Goal: Complete application form: Complete application form

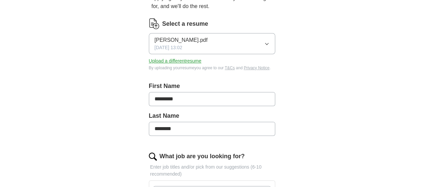
scroll to position [78, 0]
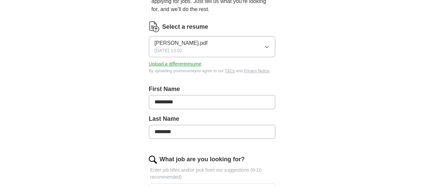
click at [174, 95] on input "*********" at bounding box center [212, 102] width 127 height 14
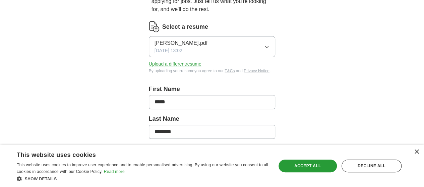
type input "*****"
type input "********"
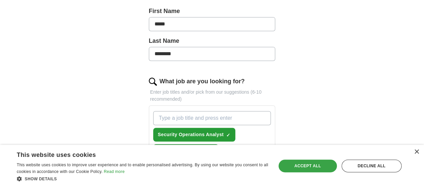
click at [312, 162] on div "Accept all" at bounding box center [308, 166] width 58 height 13
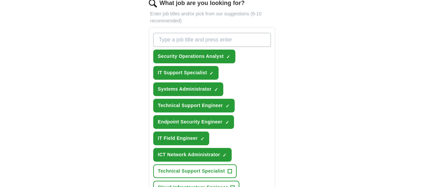
scroll to position [313, 0]
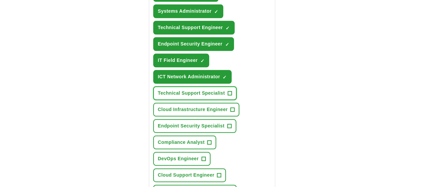
click at [228, 91] on span "+" at bounding box center [230, 93] width 4 height 5
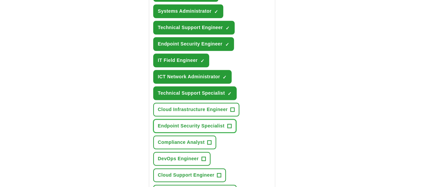
click at [209, 119] on button "Endpoint Security Specialist +" at bounding box center [194, 126] width 83 height 14
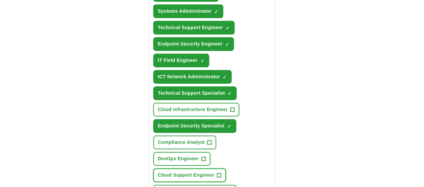
click at [208, 172] on span "Cloud Support Engineer" at bounding box center [186, 175] width 57 height 7
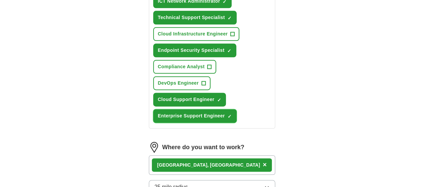
scroll to position [391, 0]
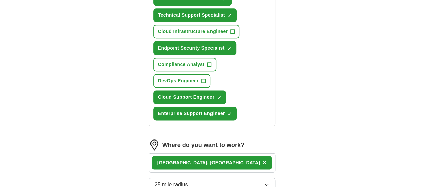
click at [206, 153] on div "[GEOGRAPHIC_DATA], [GEOGRAPHIC_DATA] ×" at bounding box center [212, 162] width 127 height 19
click at [212, 153] on div "[GEOGRAPHIC_DATA], [GEOGRAPHIC_DATA] ×" at bounding box center [212, 162] width 127 height 19
click at [213, 153] on div "[GEOGRAPHIC_DATA], [GEOGRAPHIC_DATA] ×" at bounding box center [212, 162] width 127 height 19
click at [215, 178] on button "25 mile radius" at bounding box center [212, 185] width 127 height 14
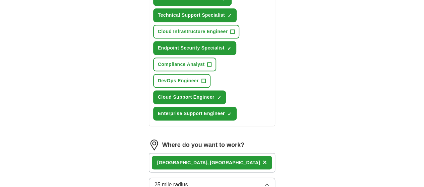
scroll to position [478, 0]
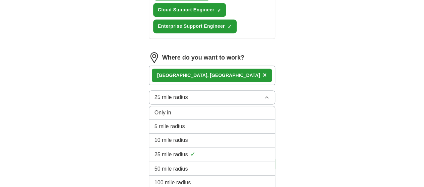
click at [202, 179] on div "100 mile radius" at bounding box center [212, 183] width 115 height 8
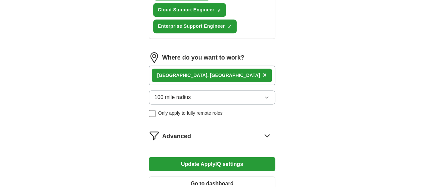
click at [188, 157] on button "Update ApplyIQ settings" at bounding box center [212, 164] width 127 height 14
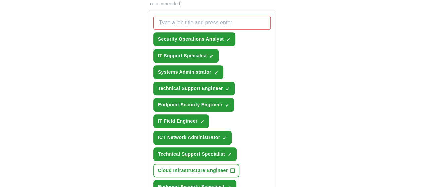
scroll to position [174, 0]
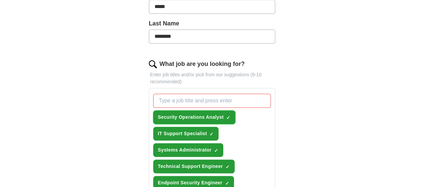
click at [0, 0] on span "×" at bounding box center [0, 0] width 0 height 0
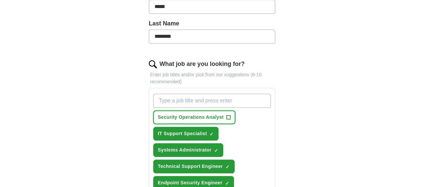
scroll to position [252, 0]
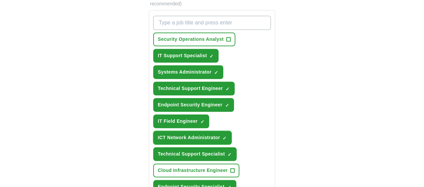
click at [0, 0] on span "×" at bounding box center [0, 0] width 0 height 0
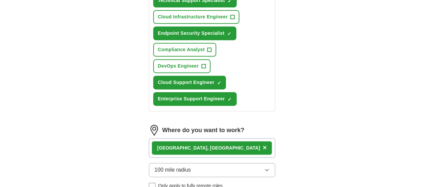
scroll to position [408, 0]
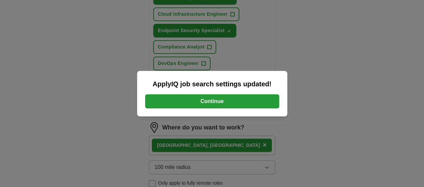
click at [236, 103] on button "Continue" at bounding box center [212, 102] width 134 height 14
